Goal: Communication & Community: Participate in discussion

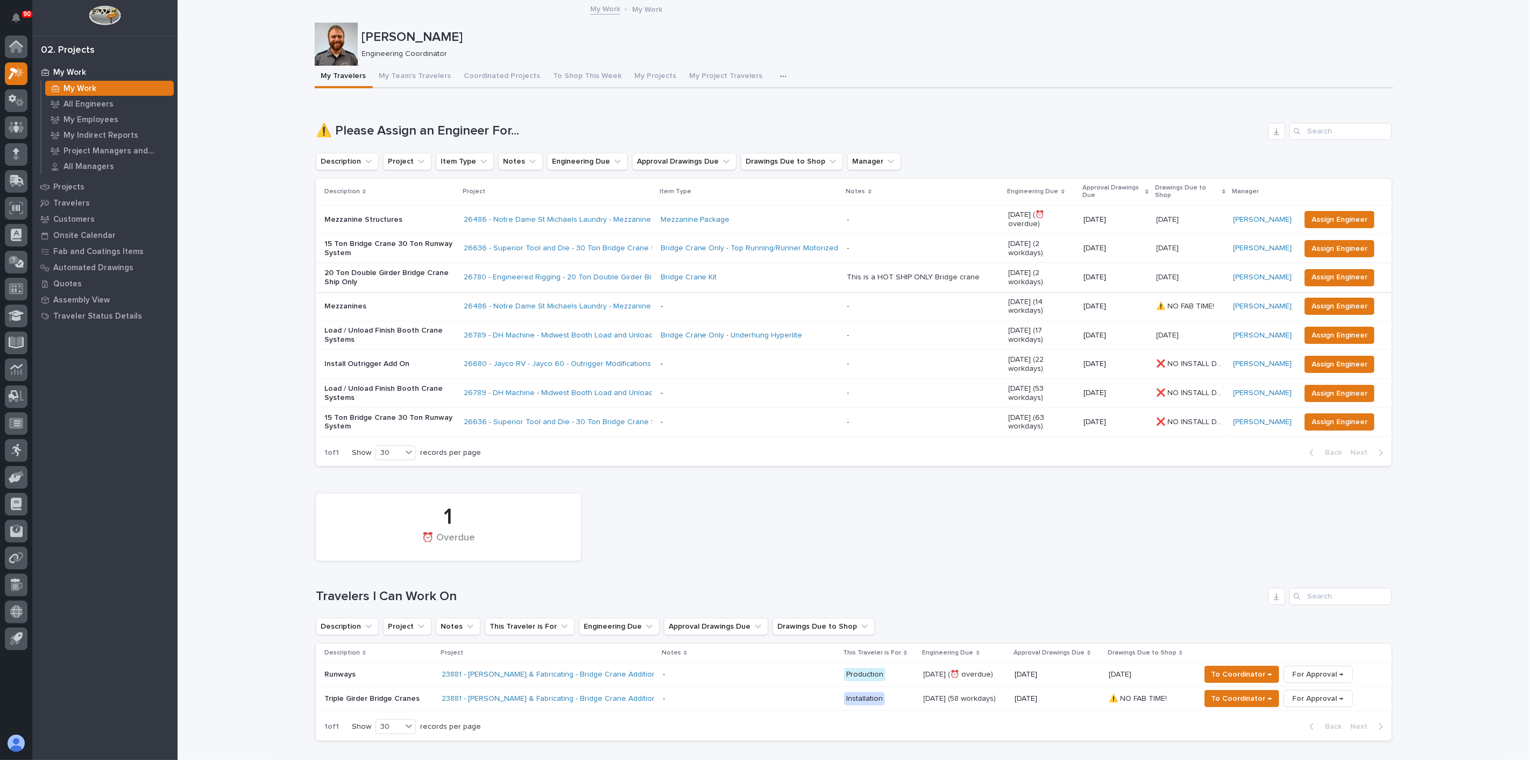
click at [396, 302] on p "Mezzanines" at bounding box center [389, 306] width 131 height 9
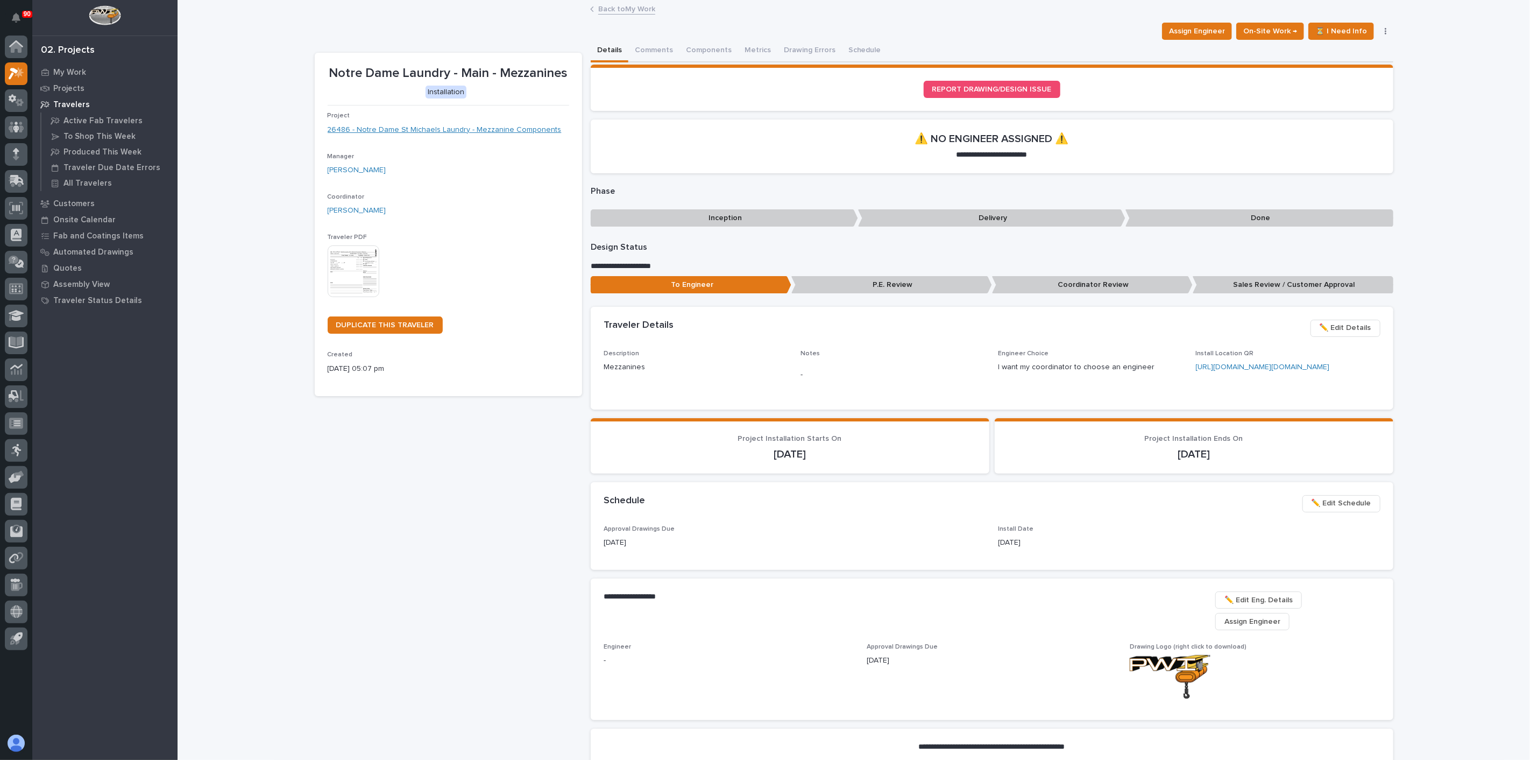
click at [404, 129] on link "26486 - Notre Dame St Michaels Laundry - Mezzanine Components" at bounding box center [445, 129] width 234 height 11
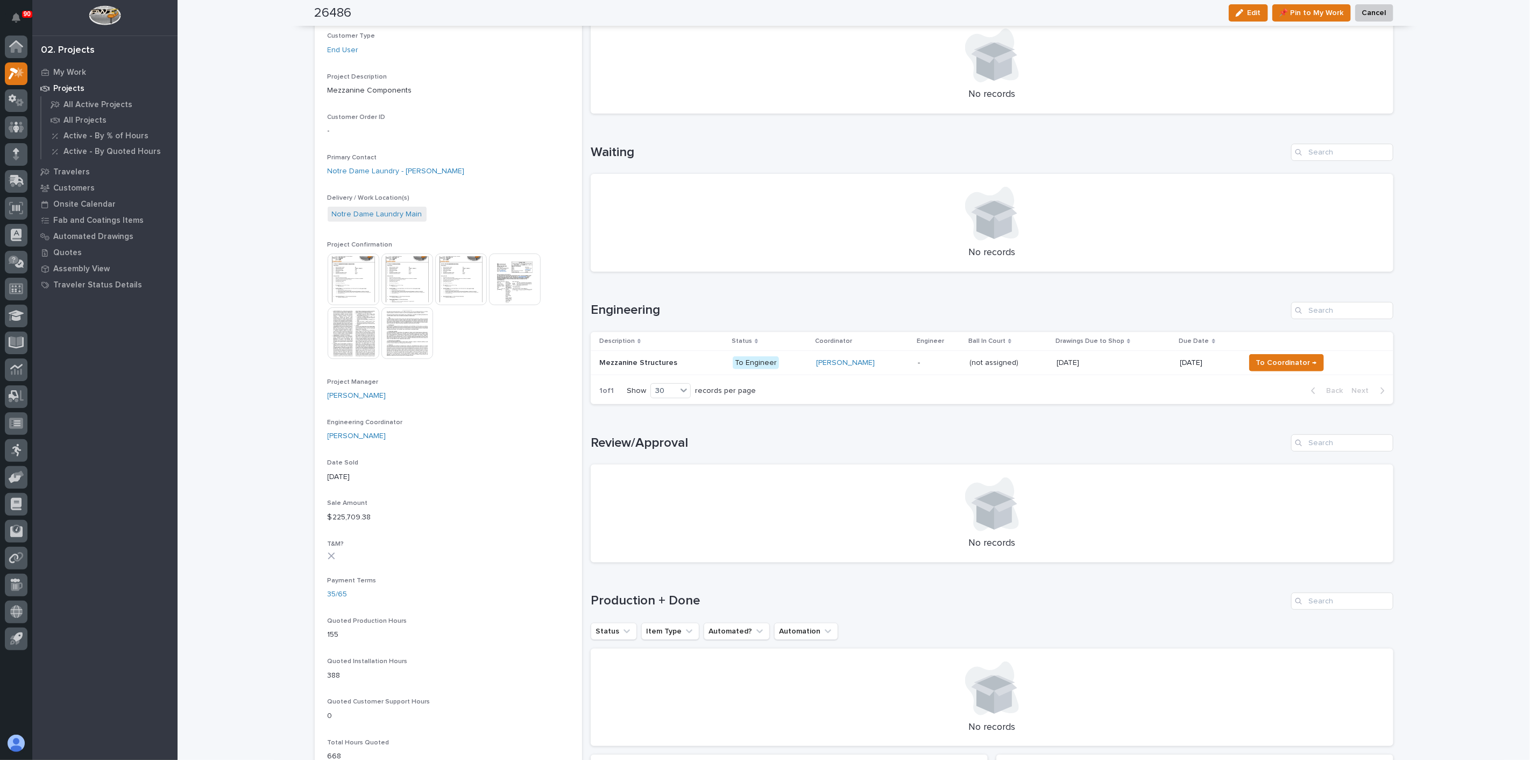
scroll to position [299, 0]
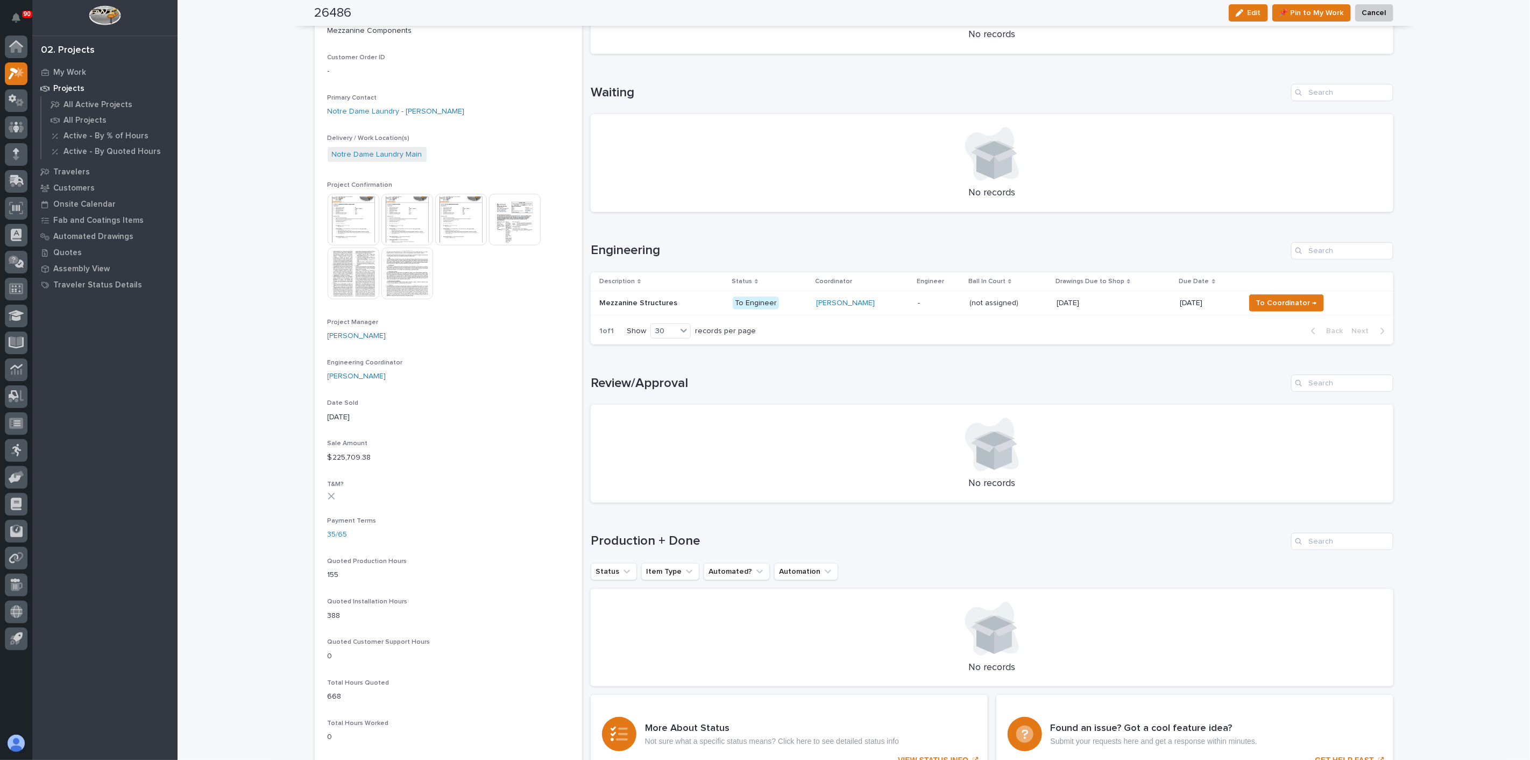
click at [630, 294] on div "Mezzanine Structures Mezzanine Structures" at bounding box center [661, 303] width 125 height 18
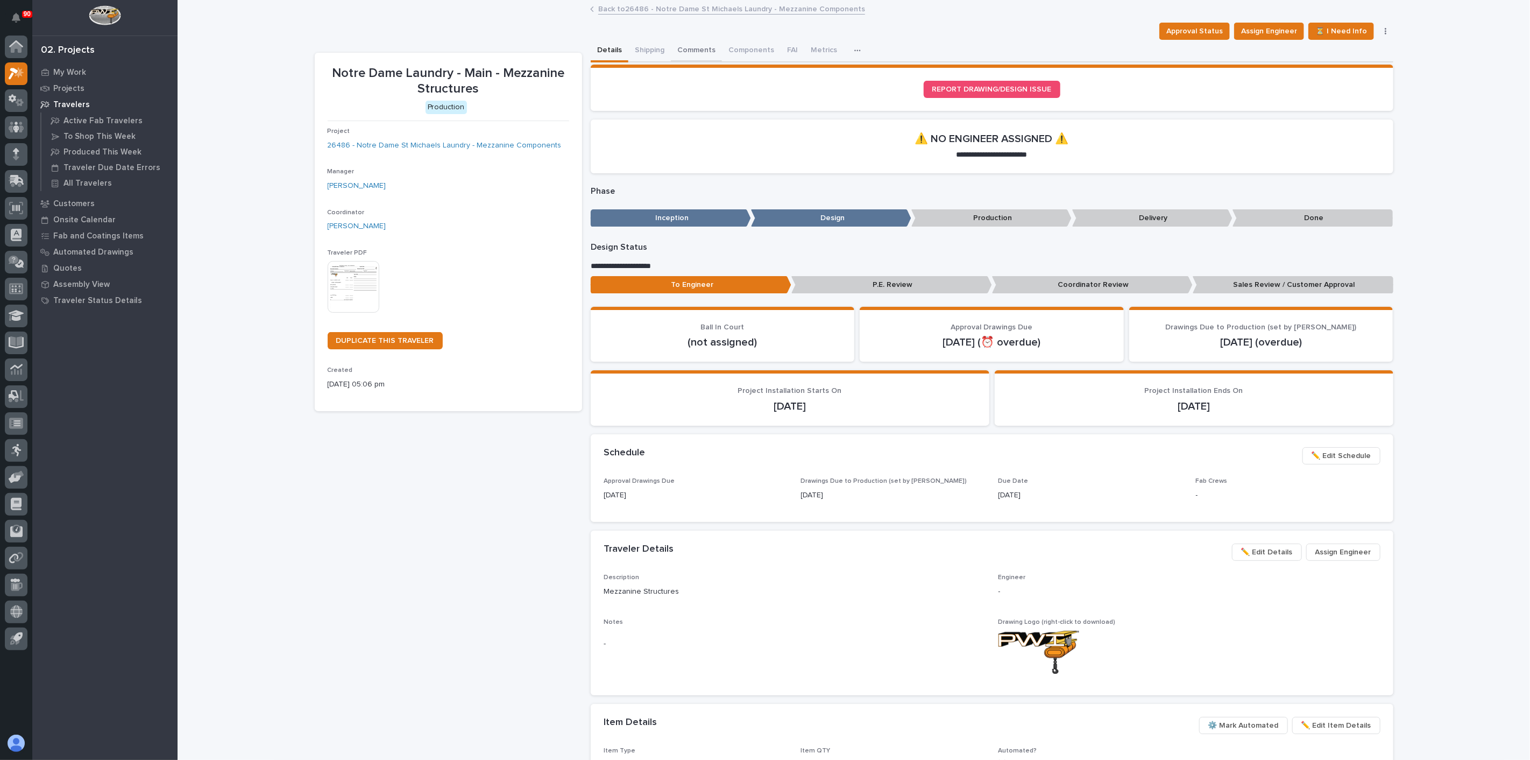
click at [700, 48] on button "Comments" at bounding box center [696, 51] width 51 height 23
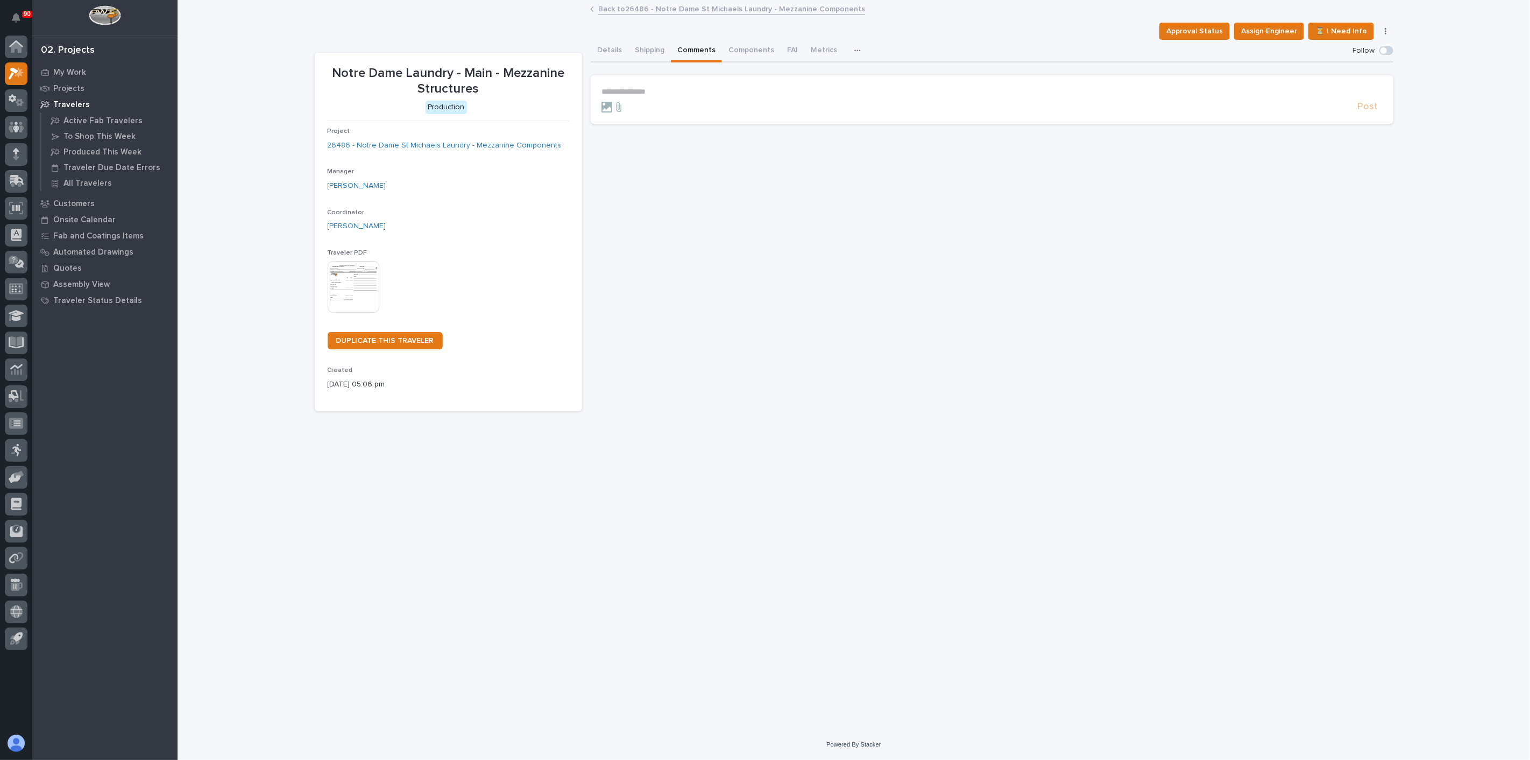
click at [676, 92] on p "**********" at bounding box center [991, 91] width 781 height 9
click at [1369, 104] on form "**********" at bounding box center [991, 102] width 781 height 31
click at [1365, 108] on span "Post" at bounding box center [1368, 111] width 20 height 12
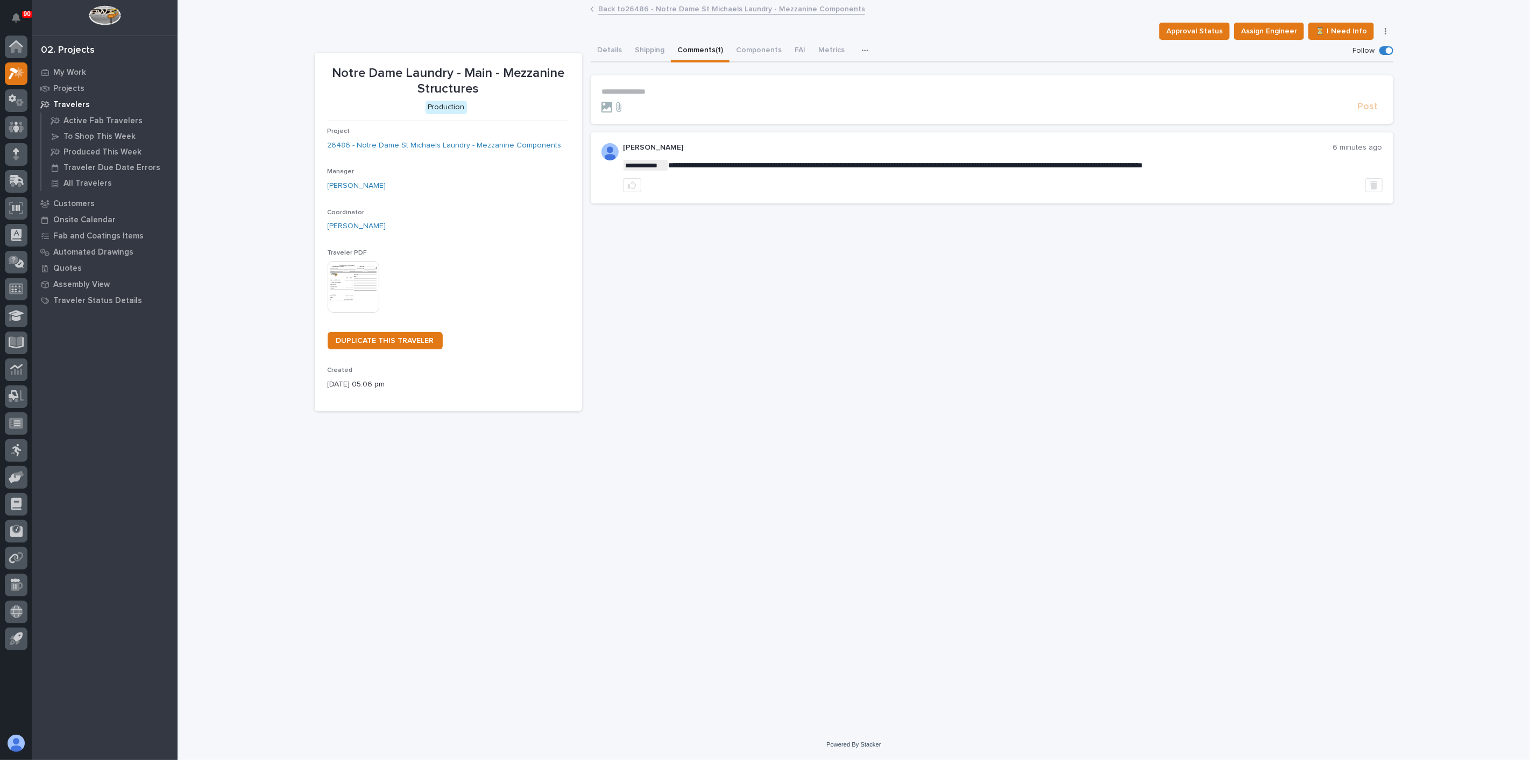
drag, startPoint x: 210, startPoint y: 140, endPoint x: 215, endPoint y: 139, distance: 5.6
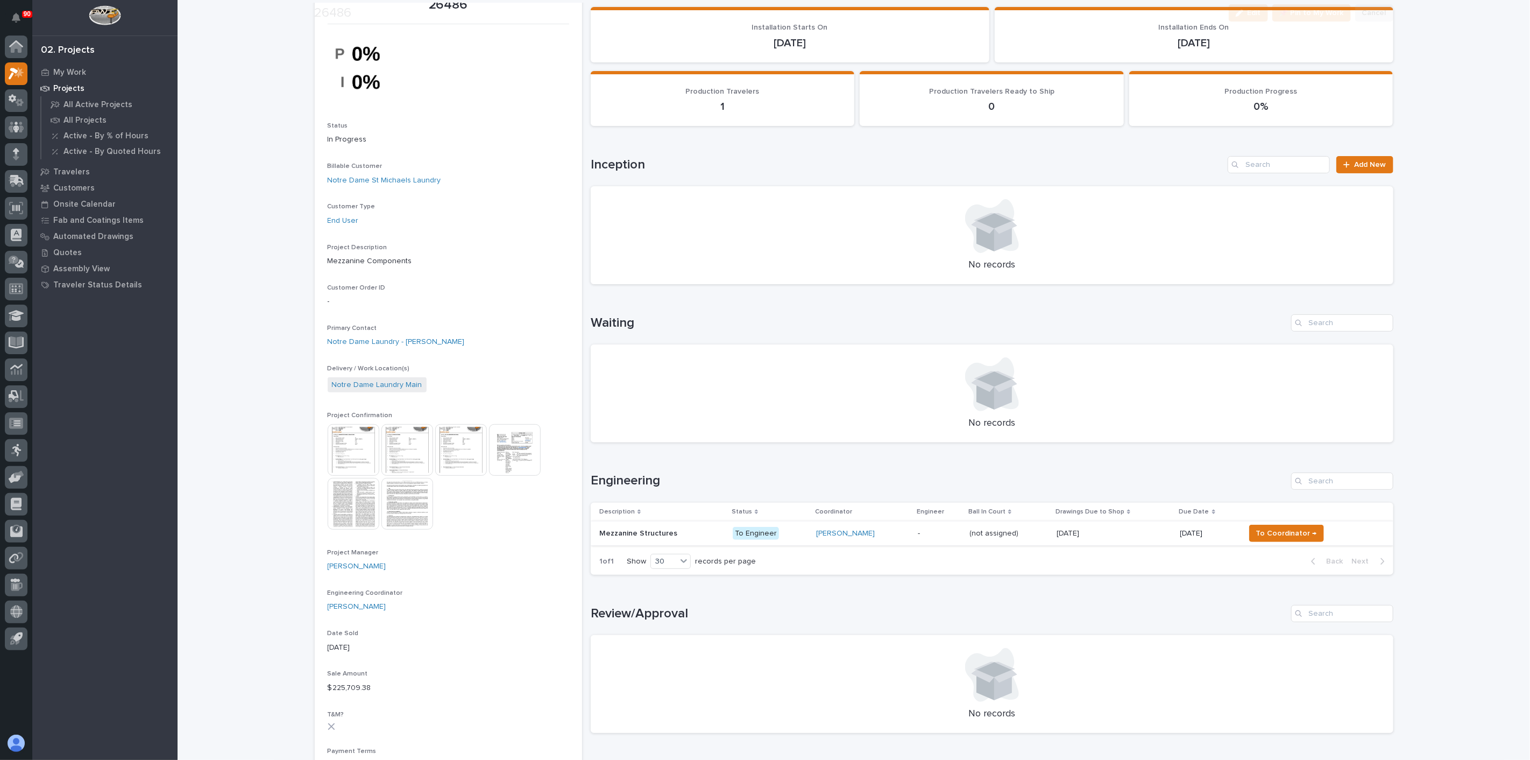
scroll to position [299, 0]
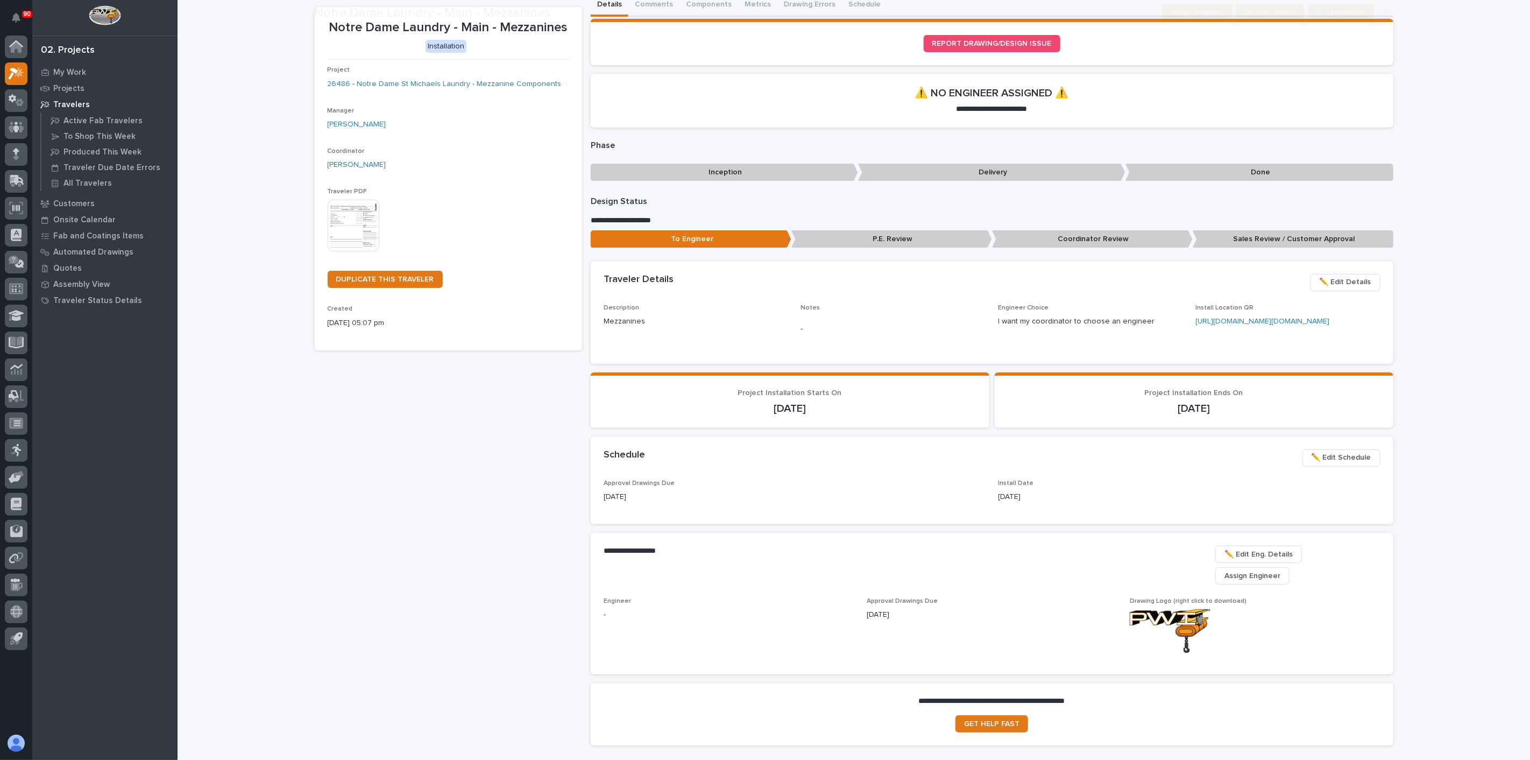
scroll to position [131, 0]
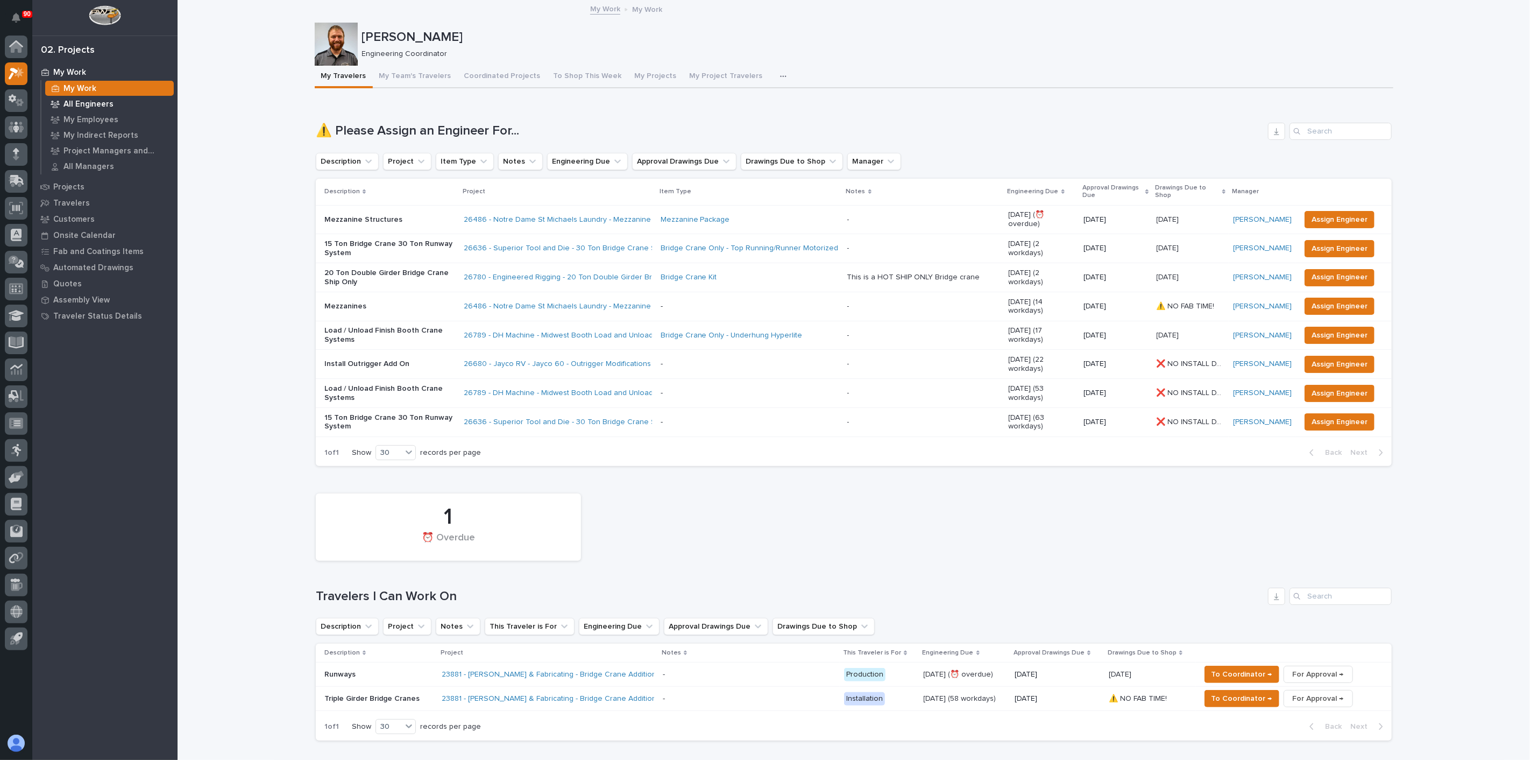
click at [99, 100] on p "All Engineers" at bounding box center [88, 105] width 50 height 10
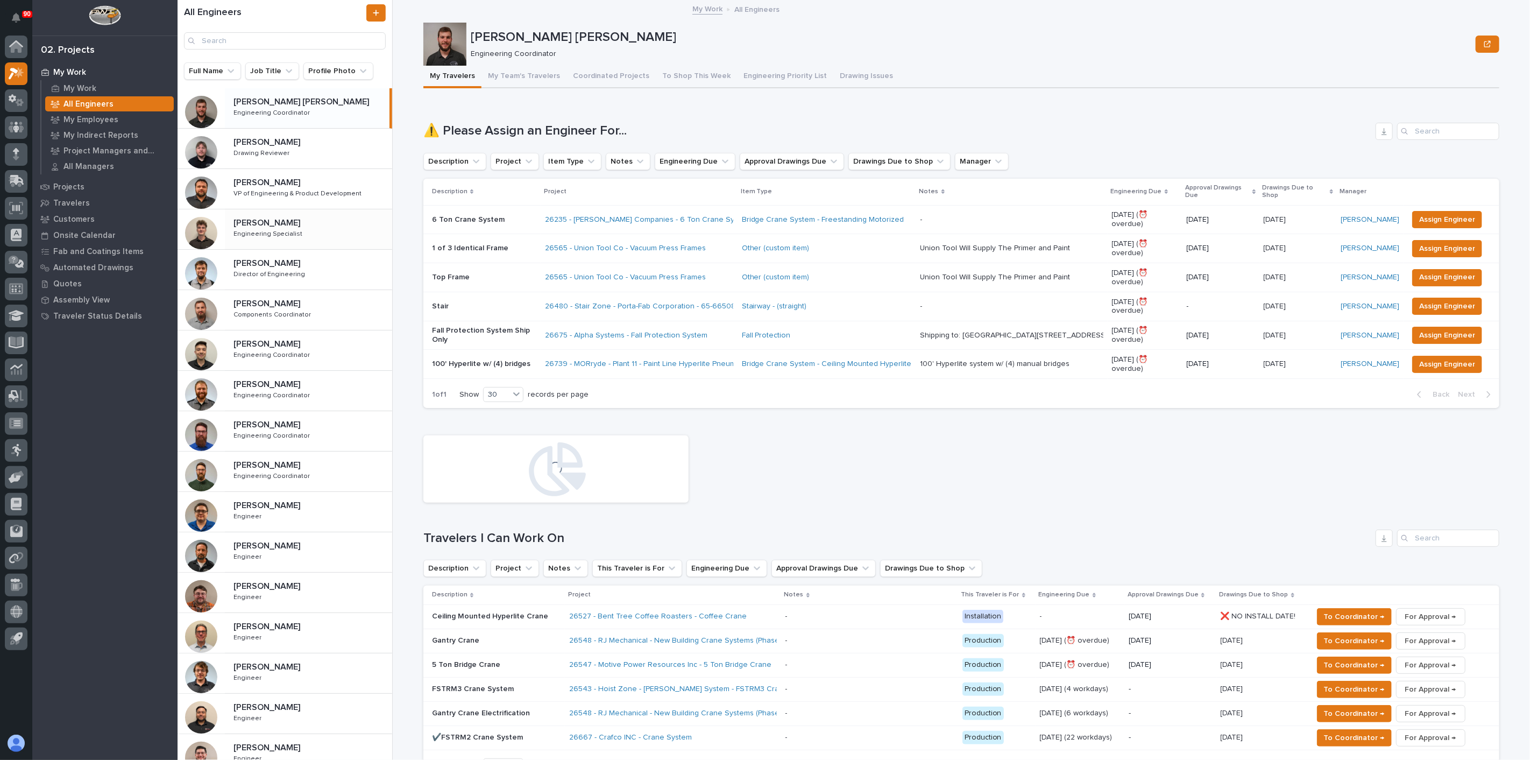
click at [276, 221] on p "[PERSON_NAME]" at bounding box center [267, 222] width 69 height 12
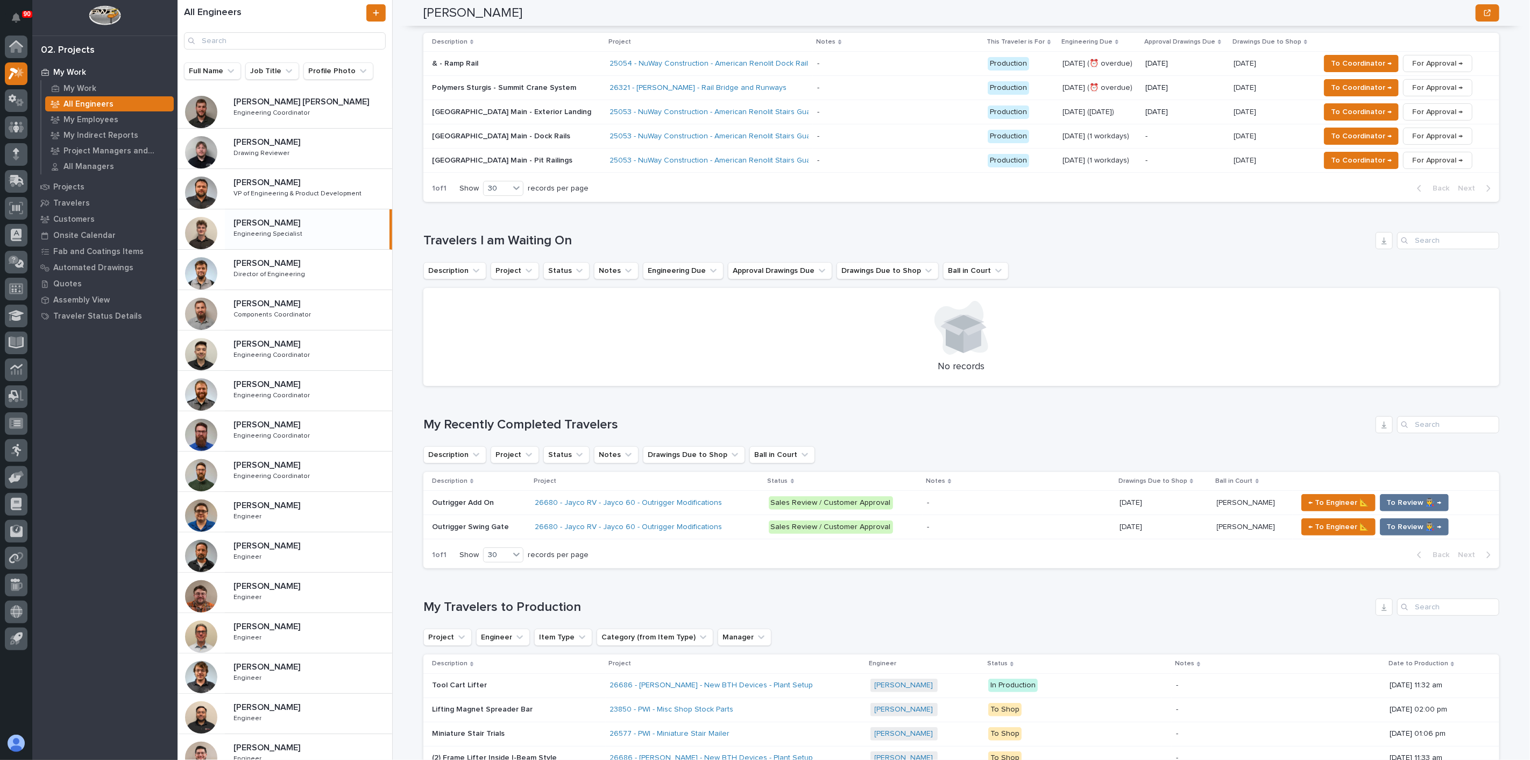
scroll to position [179, 0]
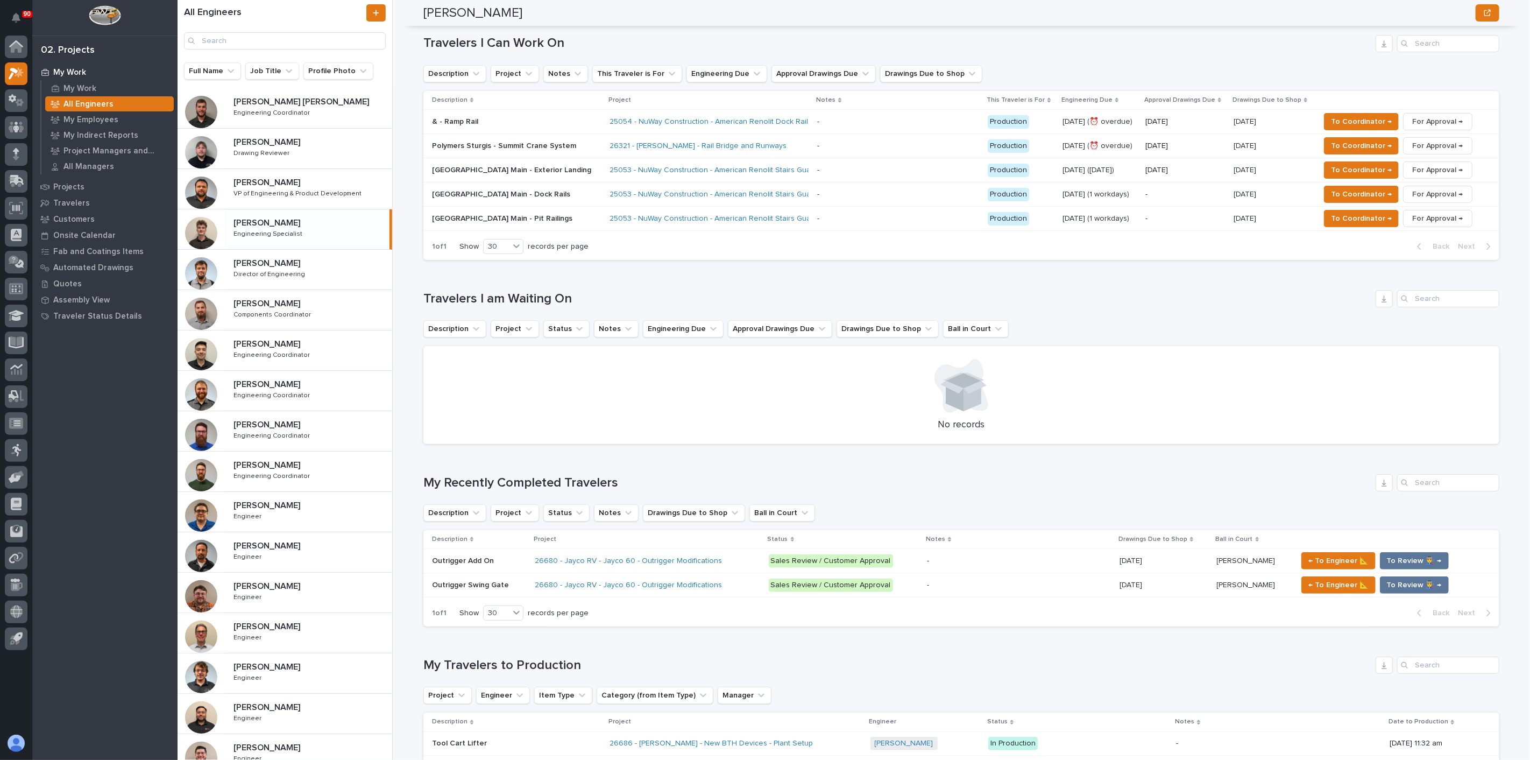
click at [490, 169] on p "[GEOGRAPHIC_DATA] Main - Exterior Landing" at bounding box center [516, 170] width 169 height 9
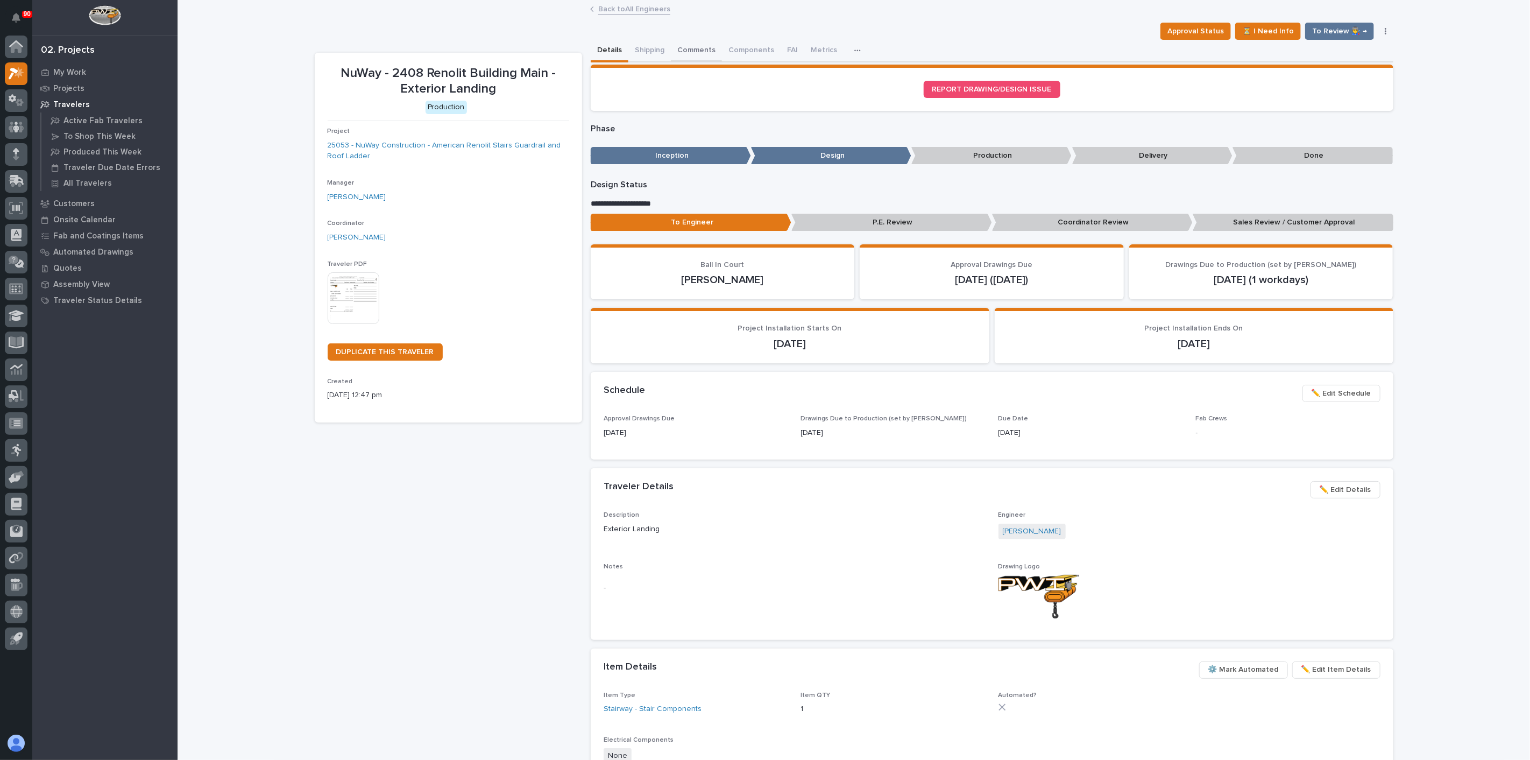
click at [689, 48] on button "Comments" at bounding box center [696, 51] width 51 height 23
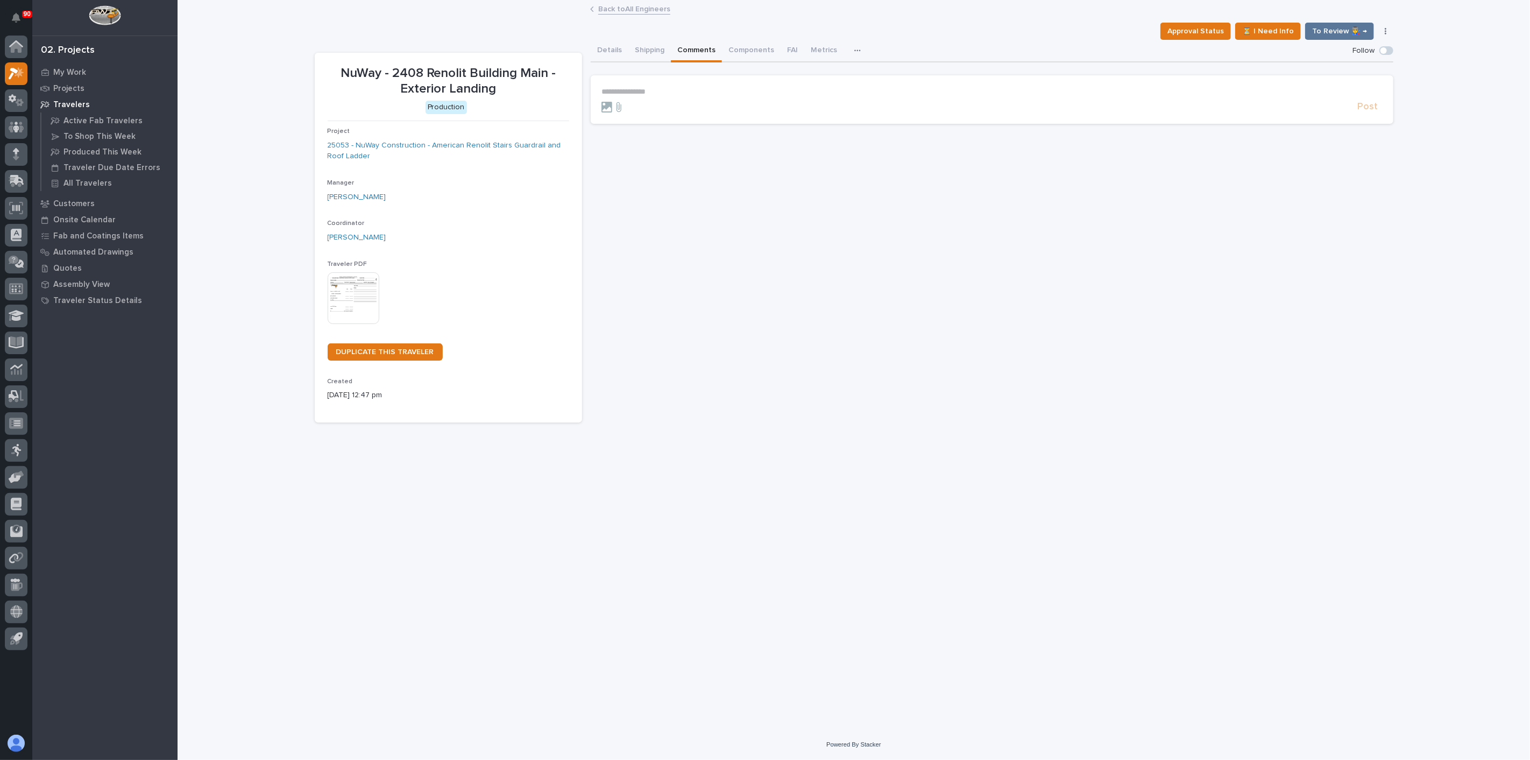
click at [639, 91] on p "**********" at bounding box center [991, 91] width 781 height 9
click at [786, 88] on p "**********" at bounding box center [991, 92] width 781 height 11
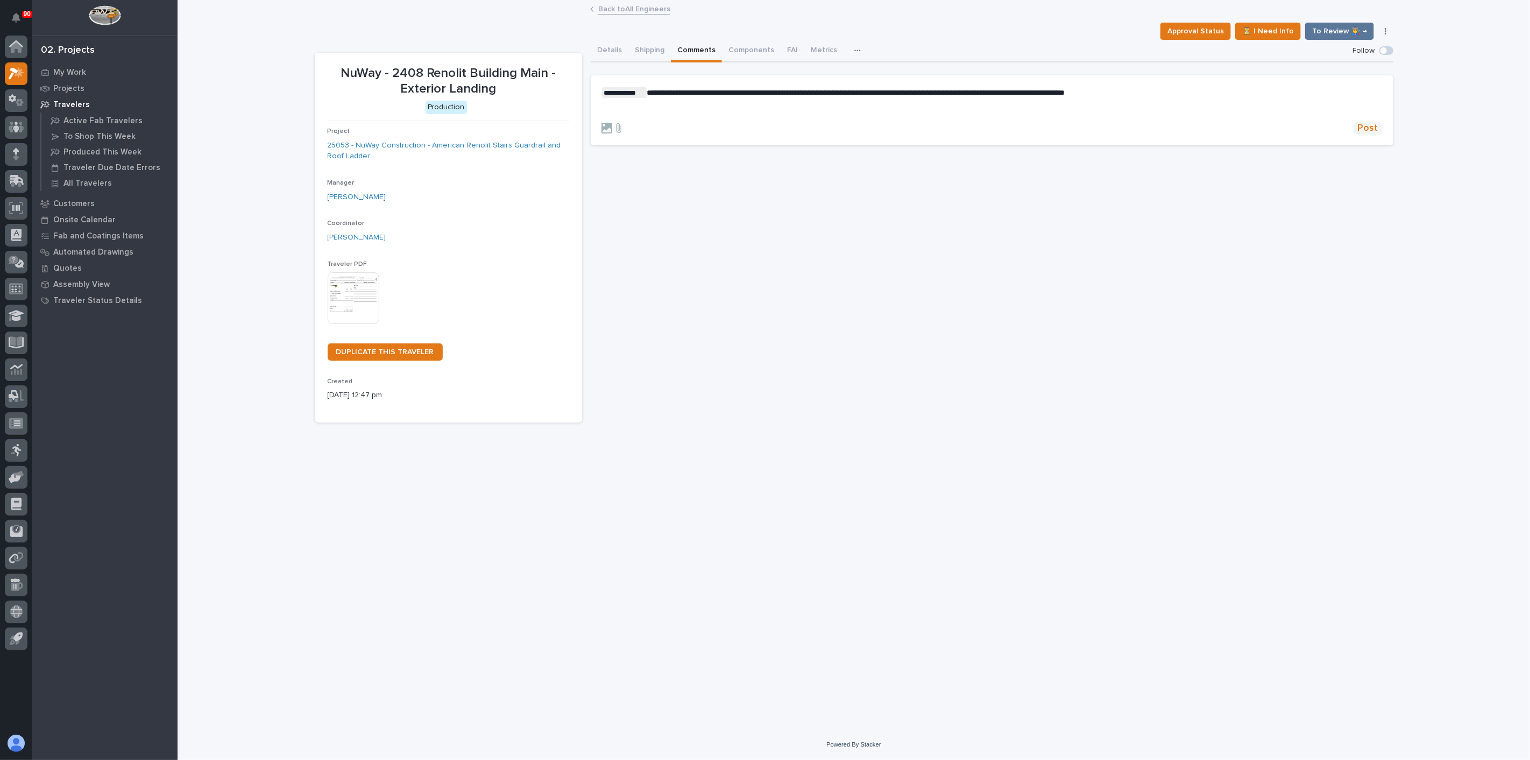
click at [1373, 126] on span "Post" at bounding box center [1368, 128] width 20 height 12
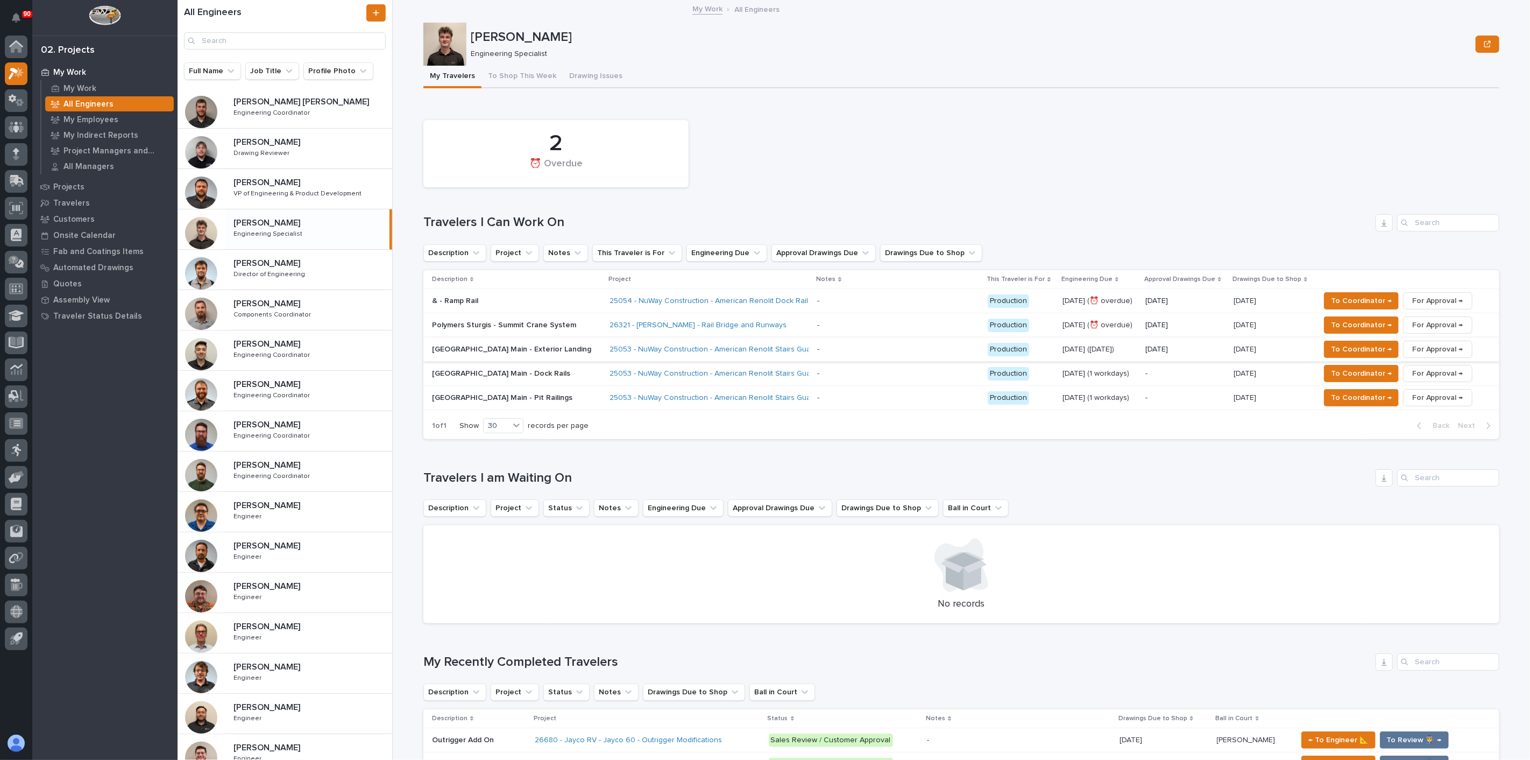
click at [1450, 348] on span "For Approval →" at bounding box center [1437, 349] width 51 height 13
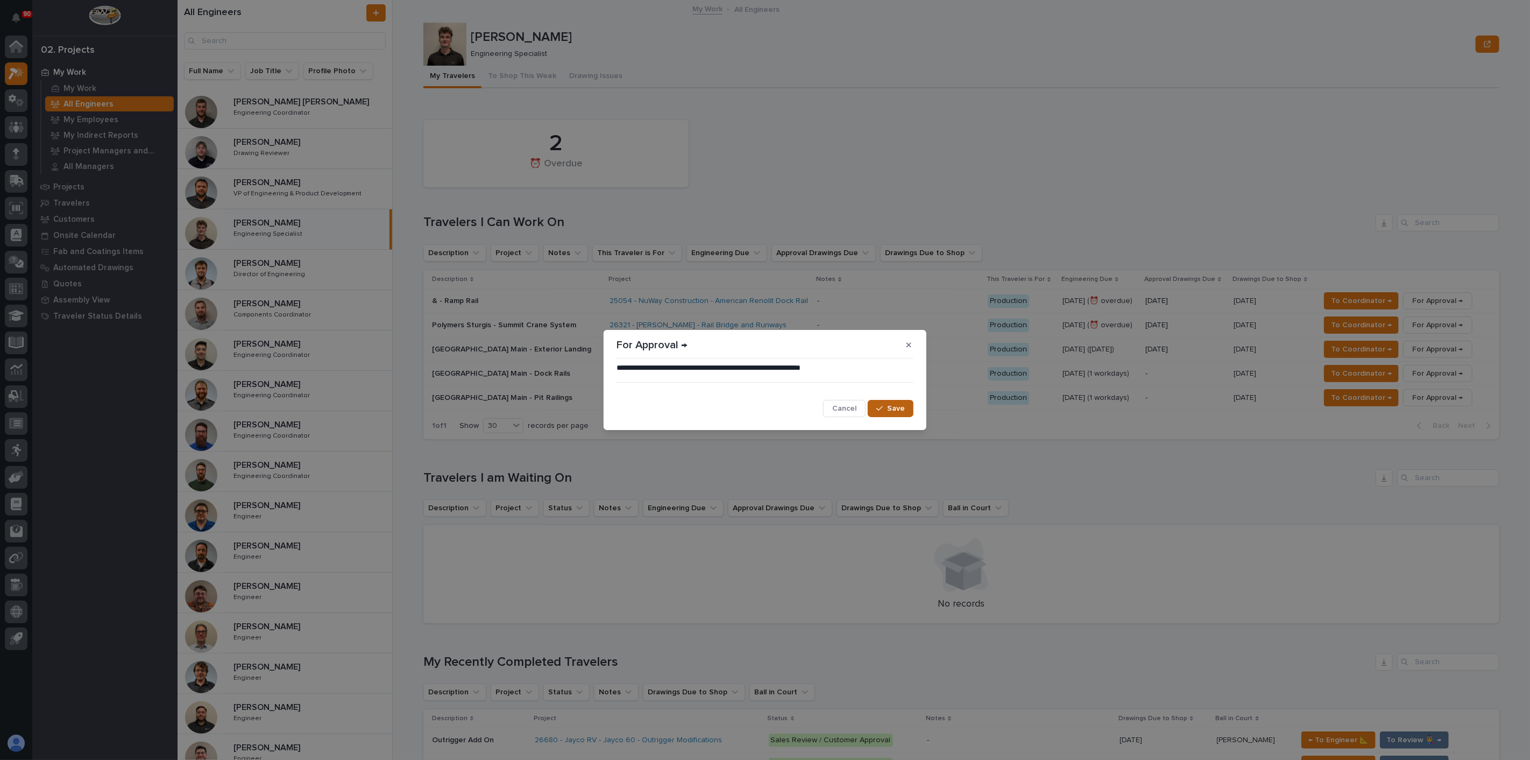
click at [883, 404] on button "Save" at bounding box center [891, 408] width 46 height 17
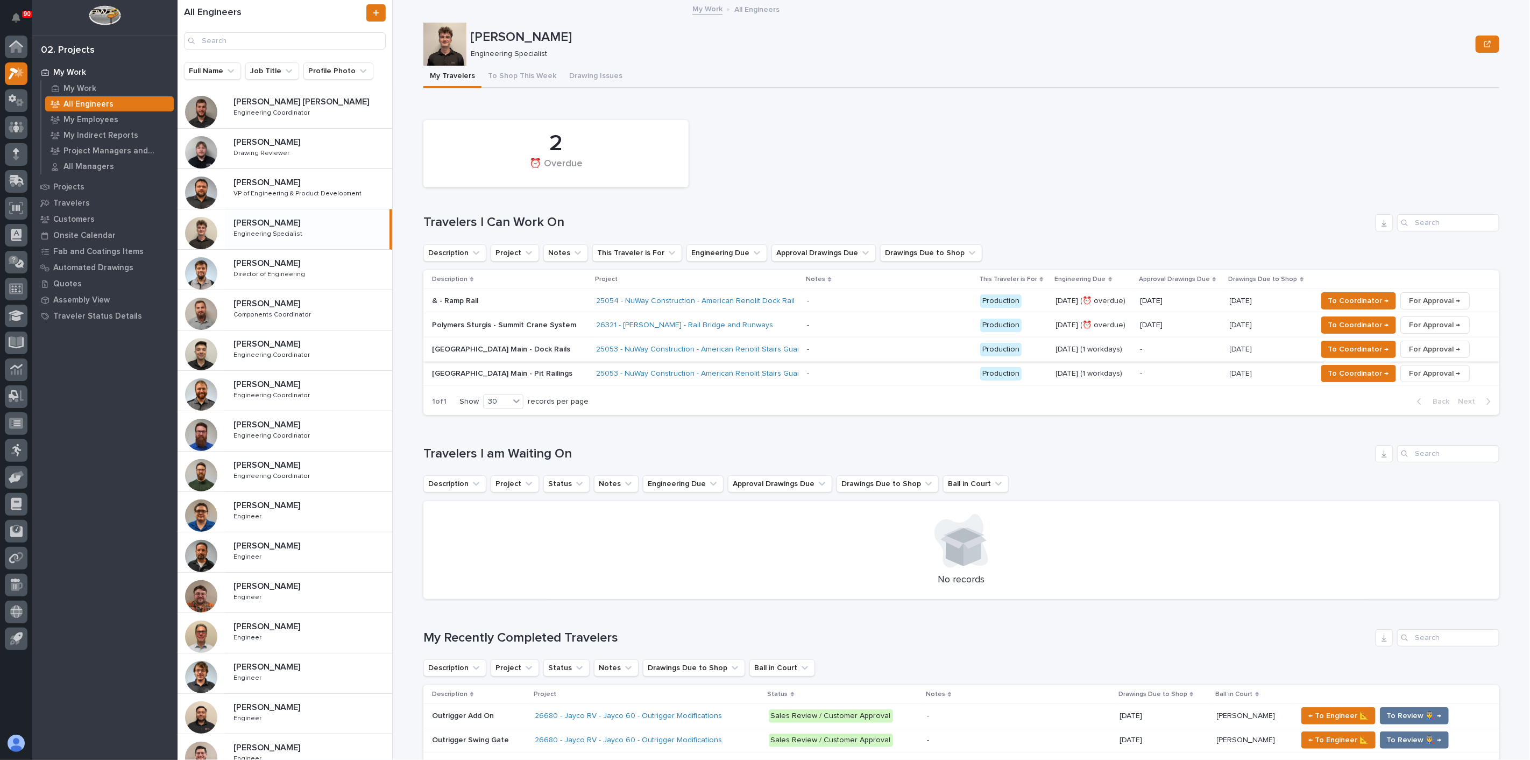
click at [1431, 352] on span "For Approval →" at bounding box center [1434, 349] width 51 height 13
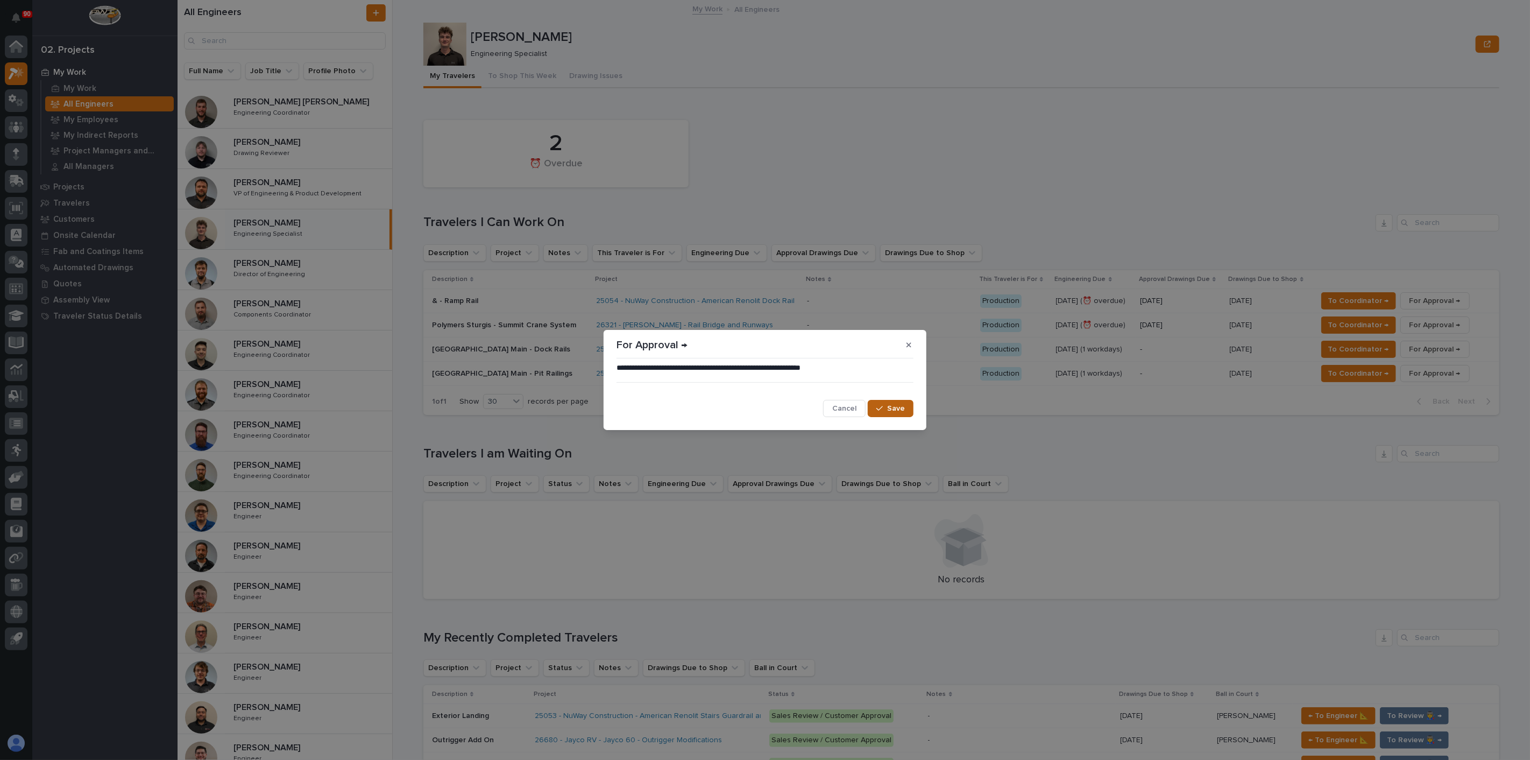
click at [890, 403] on span "Save" at bounding box center [896, 408] width 18 height 10
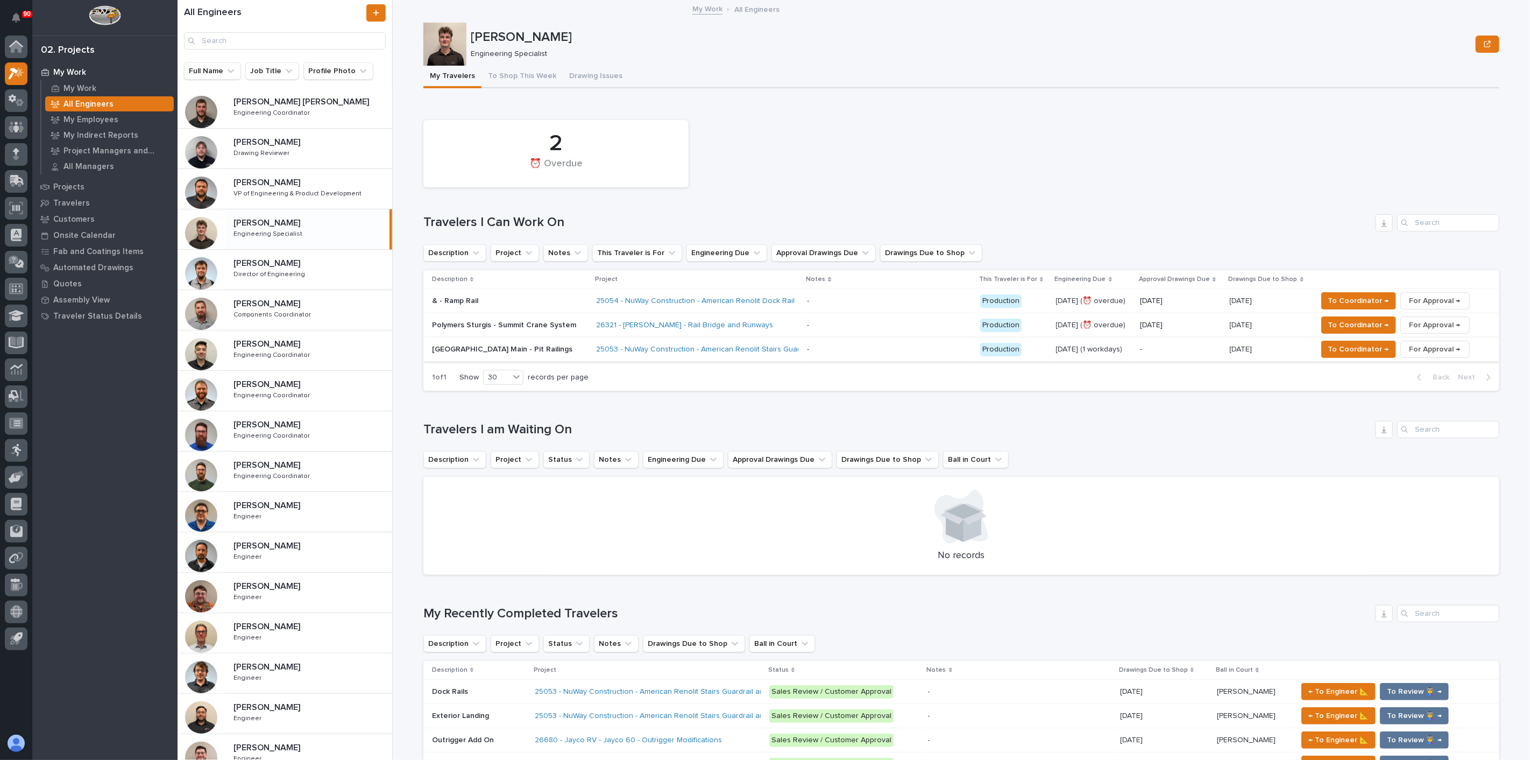
click at [1417, 350] on span "For Approval →" at bounding box center [1434, 349] width 51 height 13
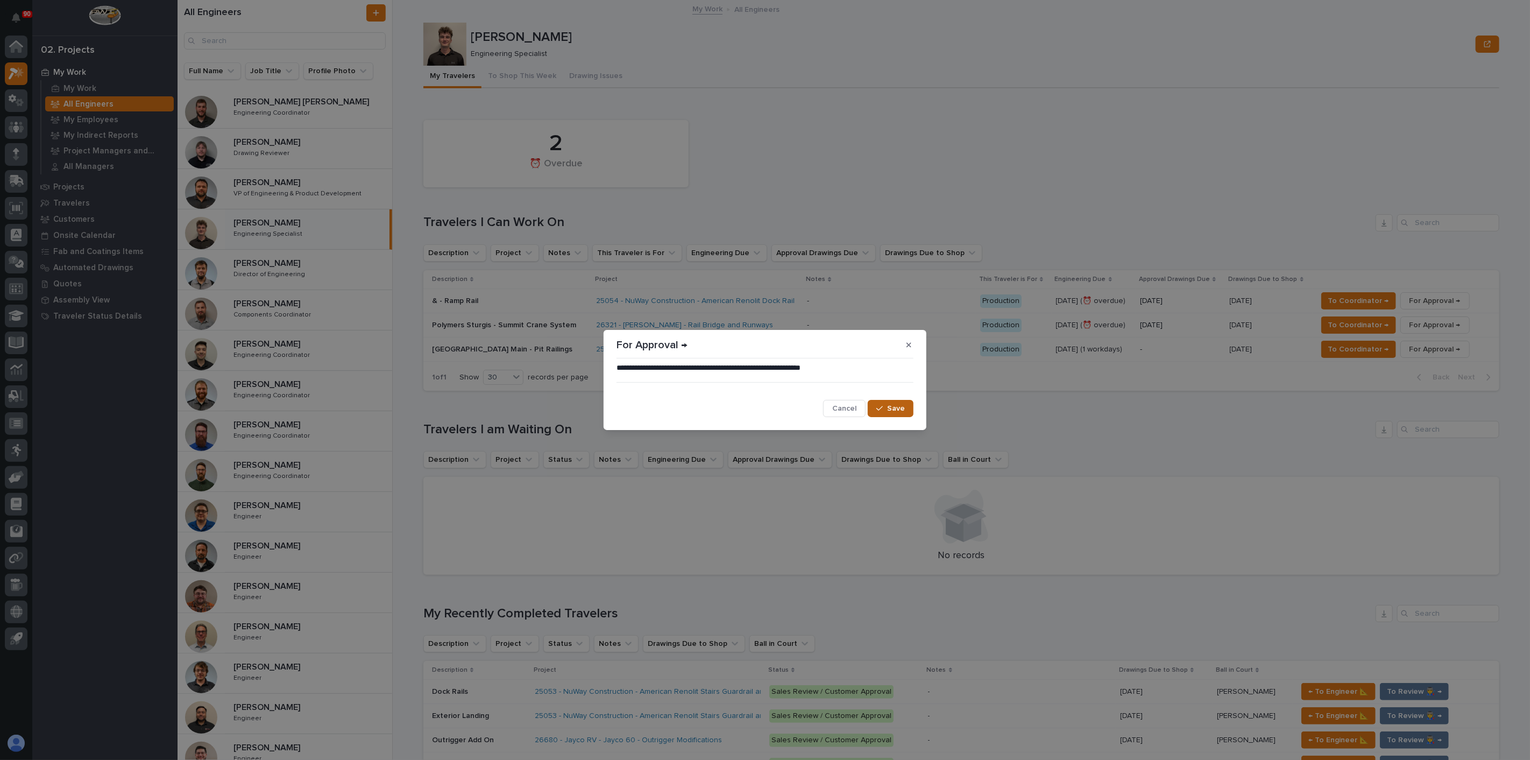
click at [905, 411] on button "Save" at bounding box center [891, 408] width 46 height 17
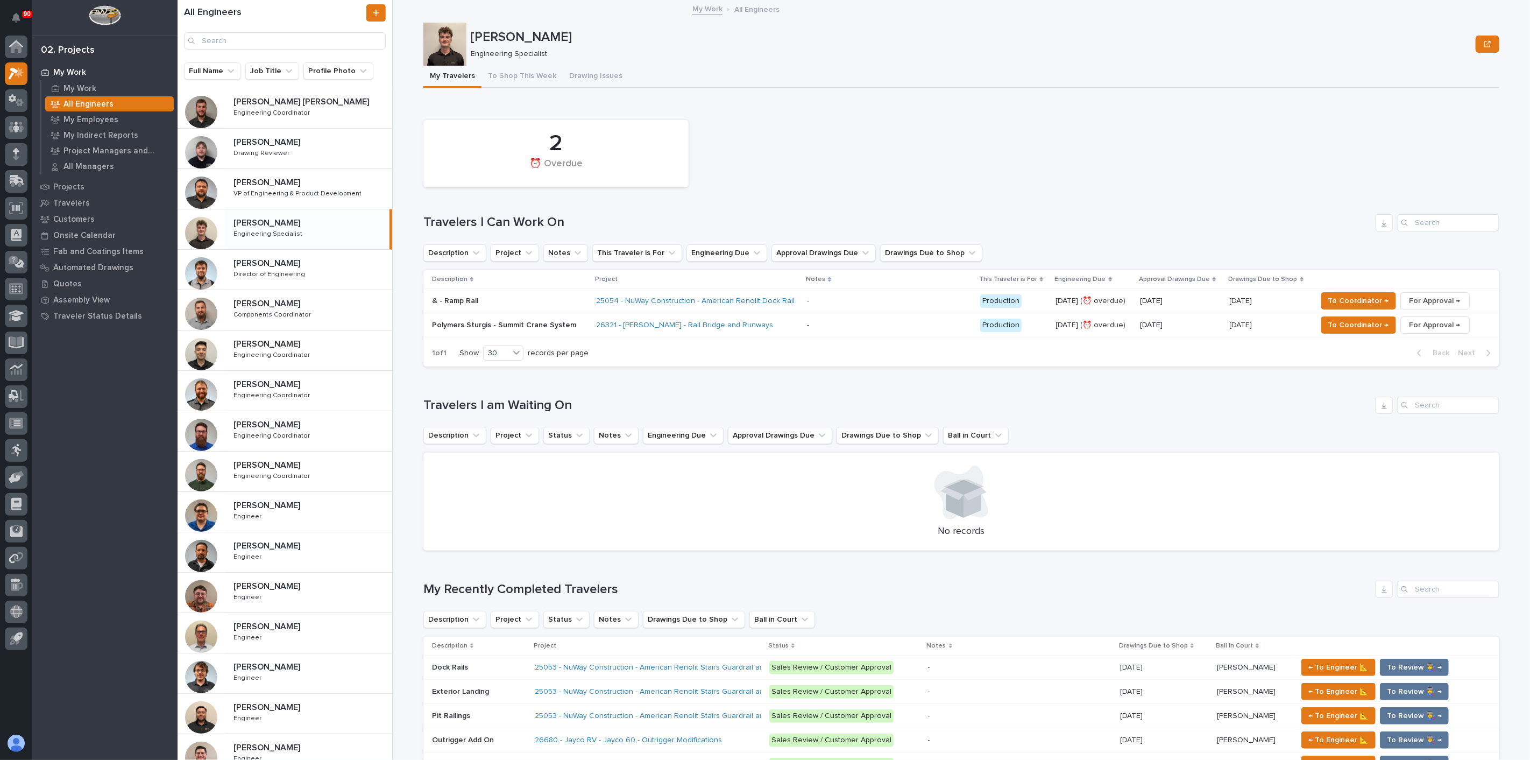
click at [530, 300] on p "& - Ramp Rail" at bounding box center [509, 300] width 155 height 9
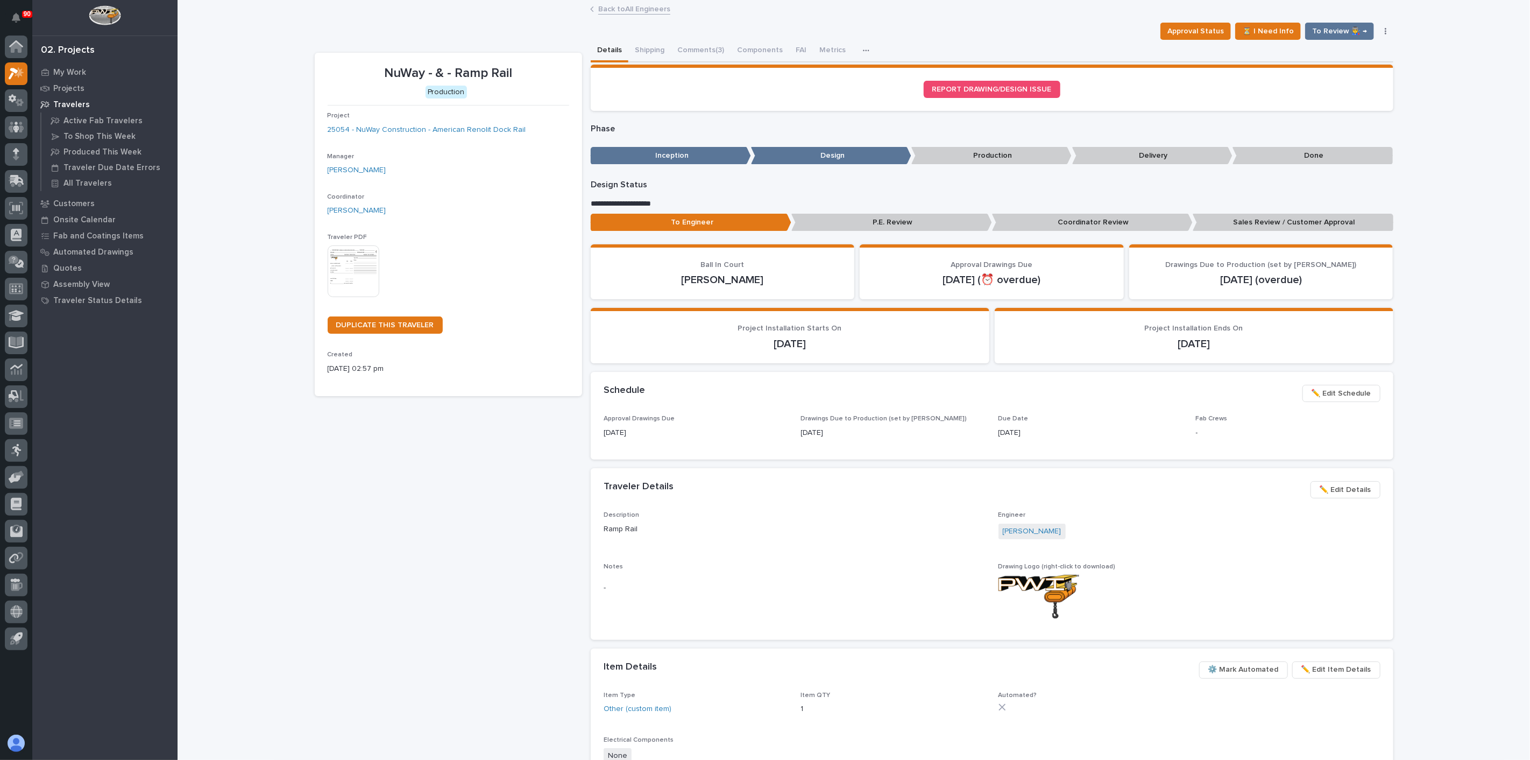
click at [338, 267] on img at bounding box center [354, 271] width 52 height 52
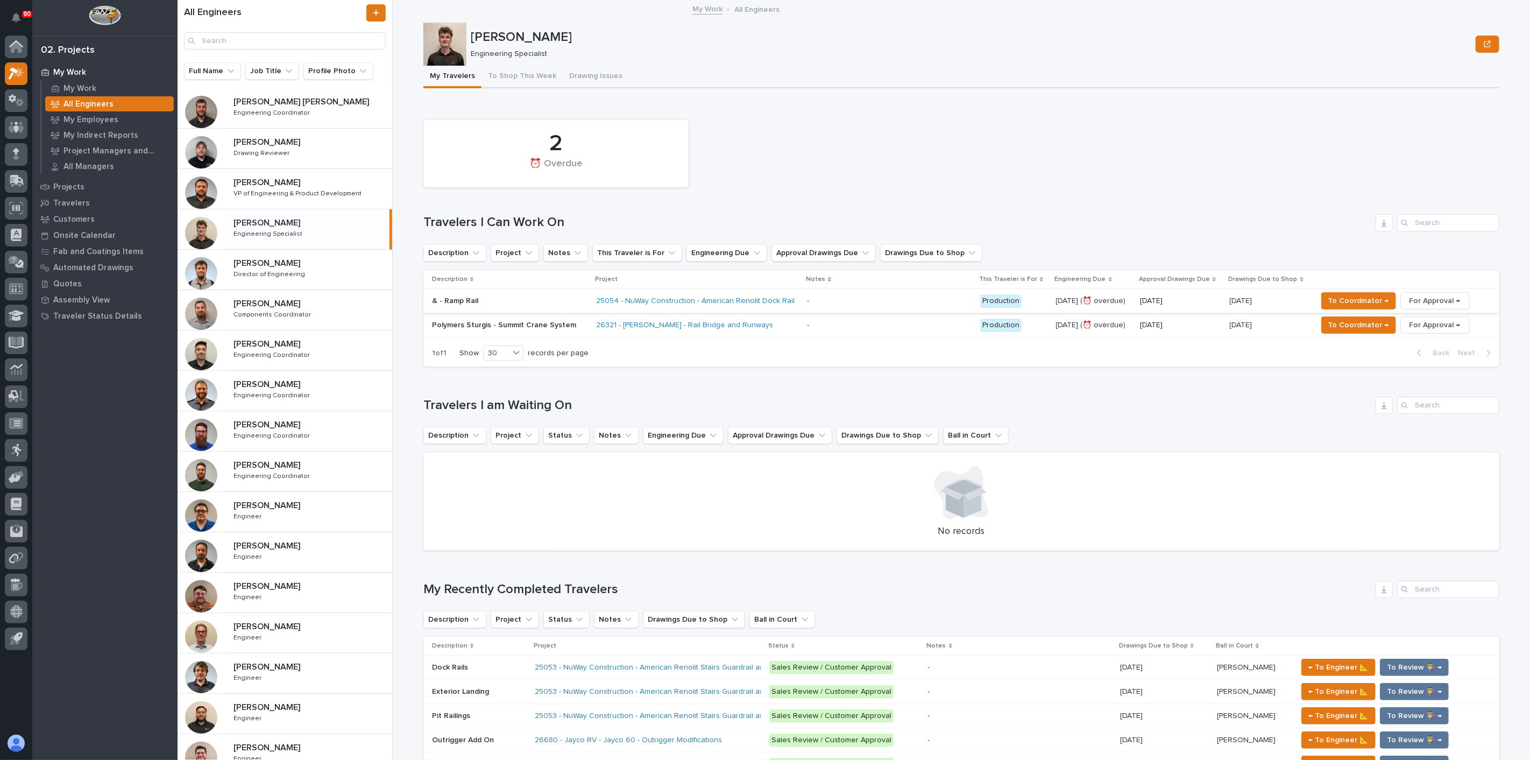
click at [1428, 302] on span "For Approval →" at bounding box center [1434, 300] width 51 height 13
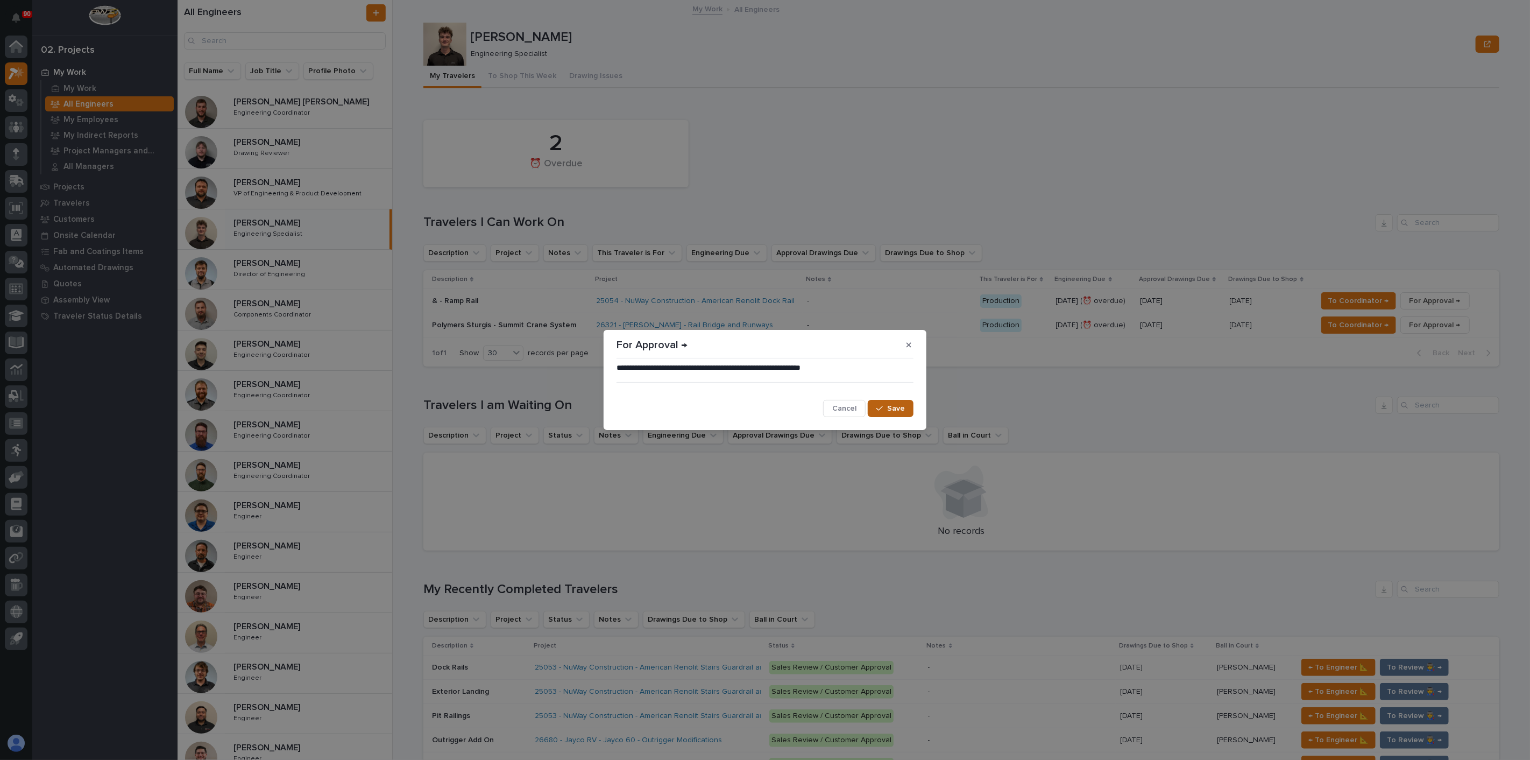
click at [902, 406] on span "Save" at bounding box center [896, 408] width 18 height 10
